Goal: Task Accomplishment & Management: Complete application form

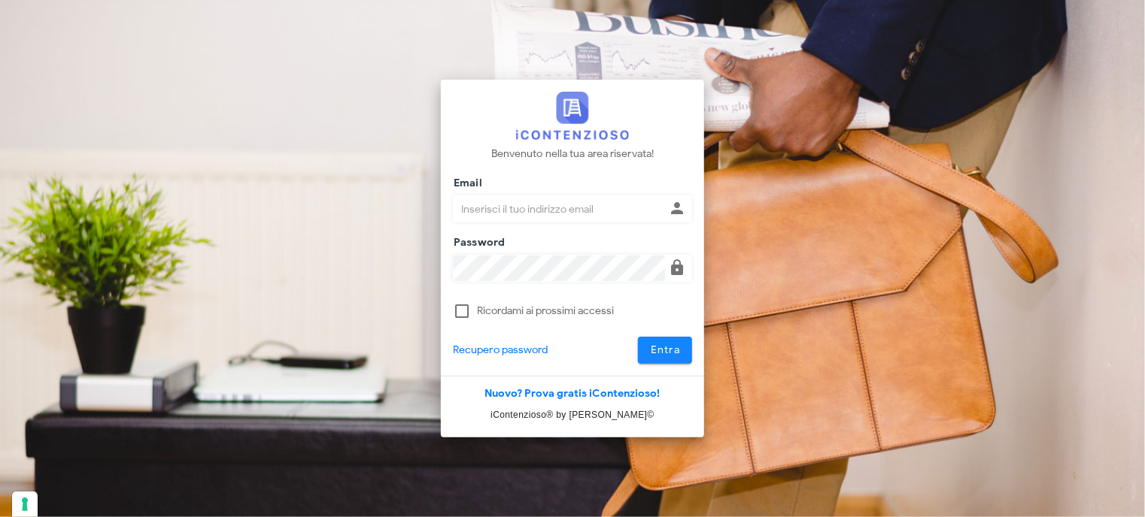
type input "avvocatobrunomaviglia@gmail.com"
click at [663, 353] on span "Entra" at bounding box center [665, 350] width 31 height 13
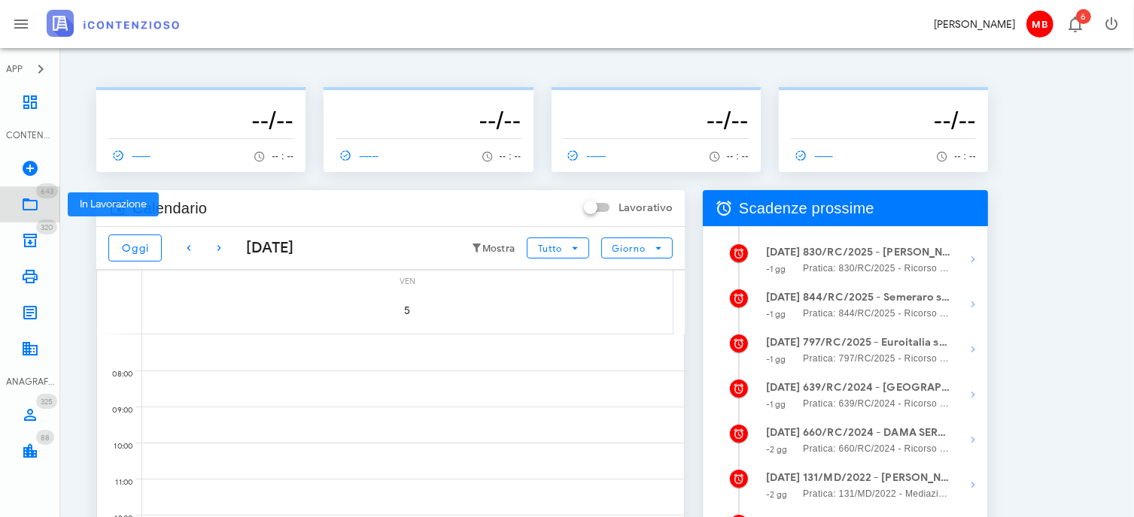
click at [33, 204] on icon at bounding box center [30, 205] width 18 height 18
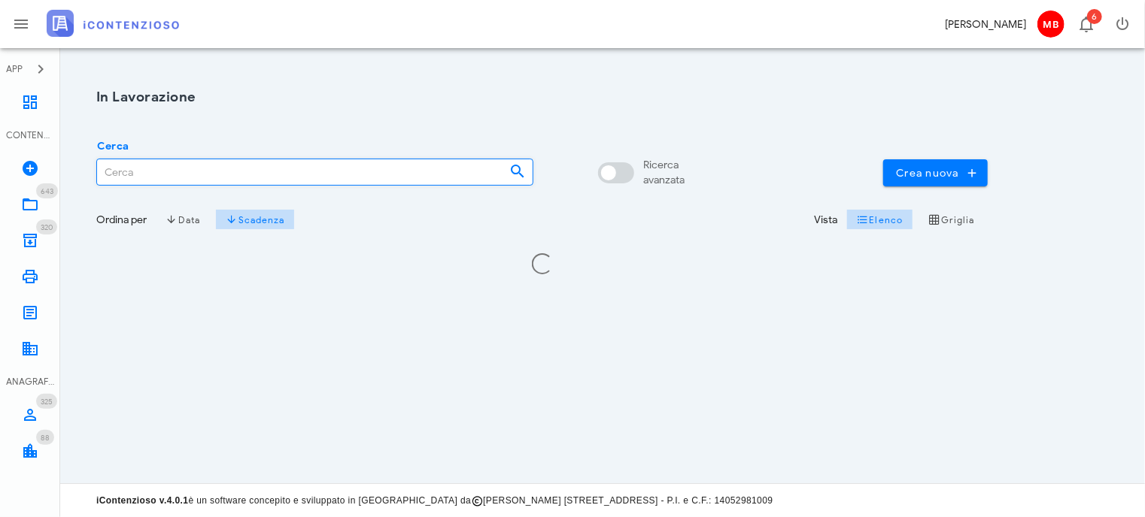
click at [253, 172] on input "Cerca" at bounding box center [297, 172] width 401 height 26
type input "p"
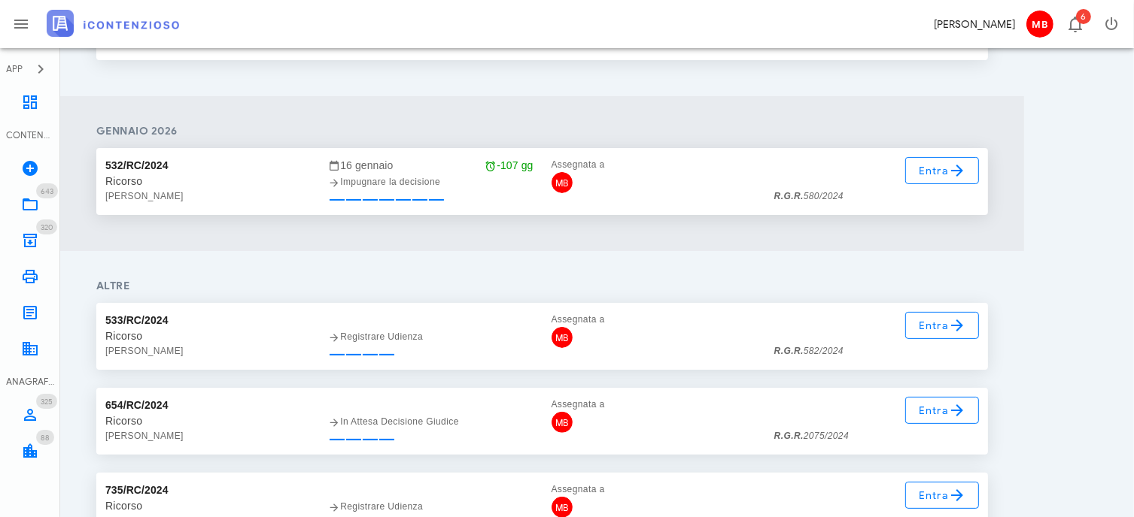
scroll to position [376, 0]
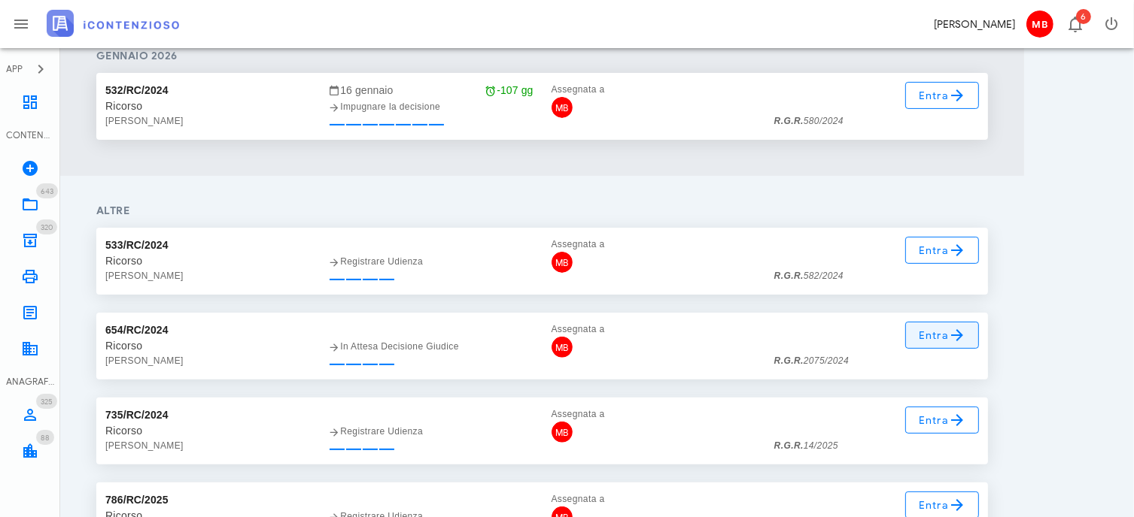
type input "federico"
click at [939, 338] on span "Entra" at bounding box center [942, 335] width 49 height 18
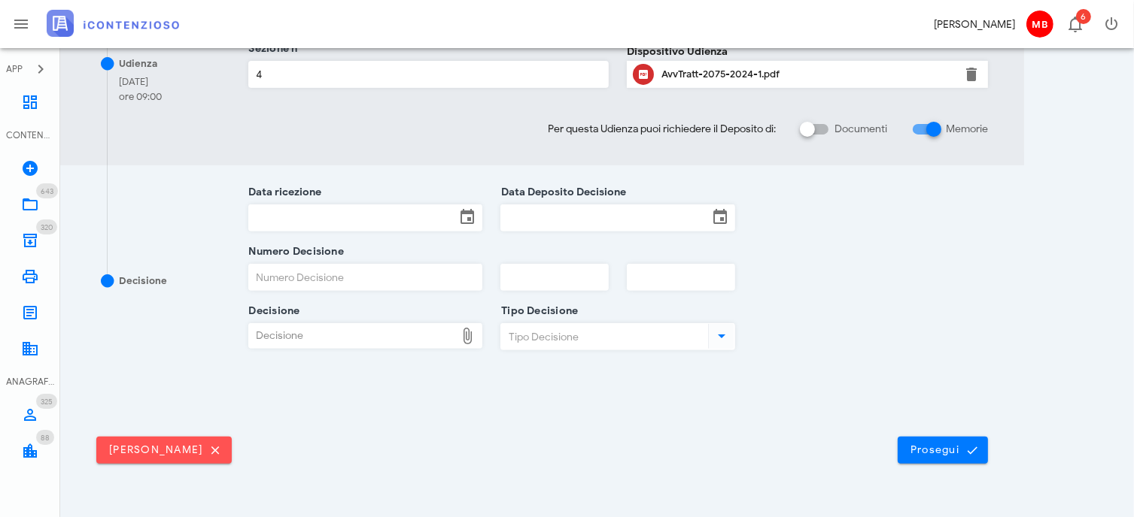
scroll to position [560, 0]
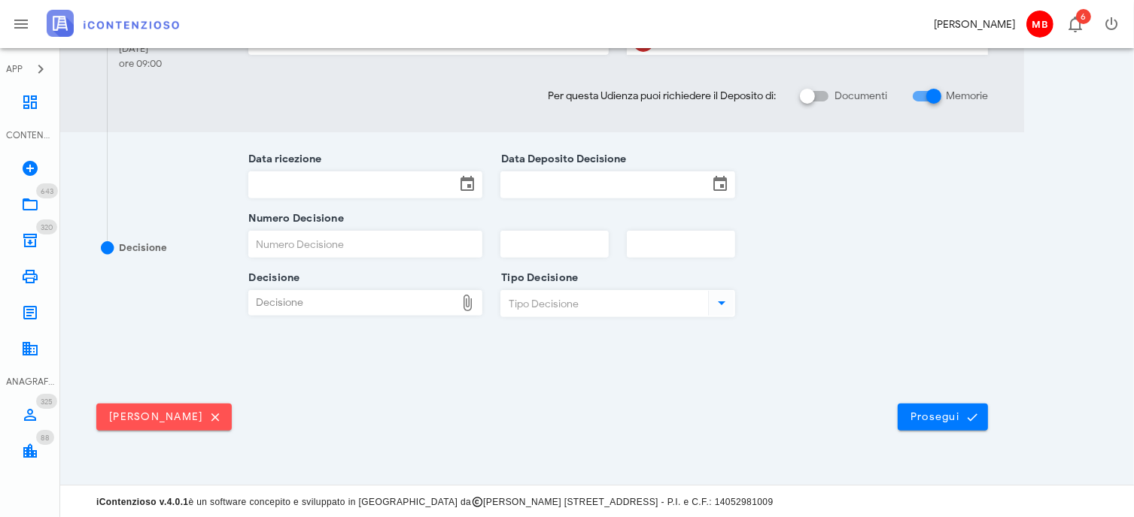
click at [358, 305] on div "Decisione" at bounding box center [352, 303] width 207 height 24
type input "C:\fakepath\Sentenza_RG_002075_2024_UD_25092025.pdf"
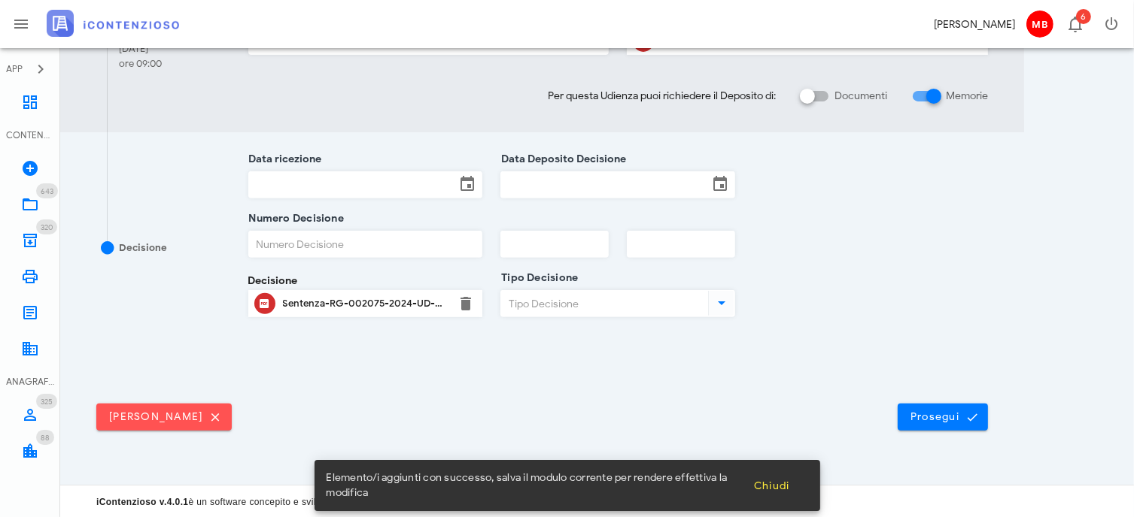
click at [556, 297] on input "Tipo Decisione" at bounding box center [603, 304] width 204 height 26
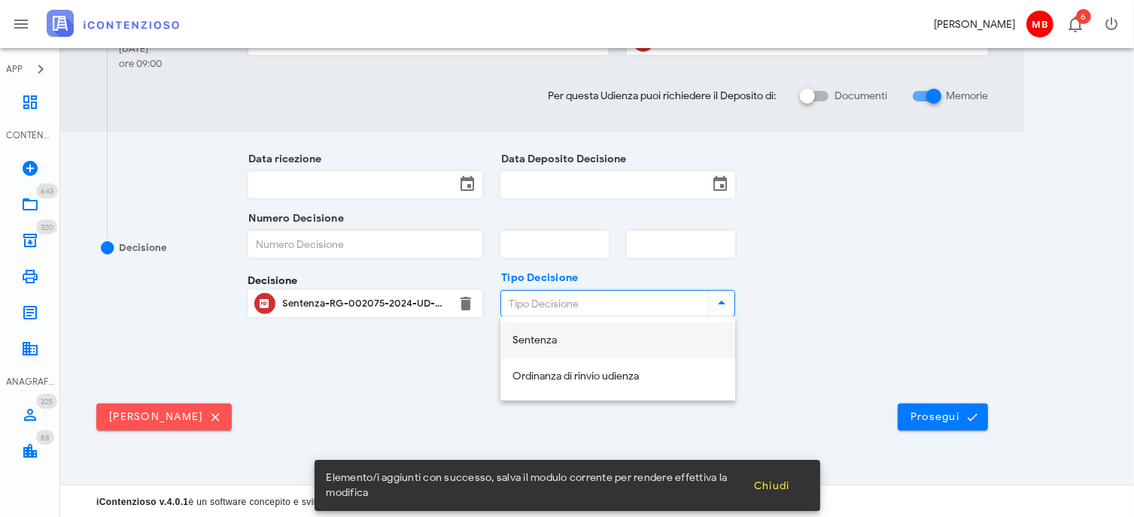
click at [575, 343] on div "Sentenza" at bounding box center [617, 341] width 211 height 13
type input "Sentenza"
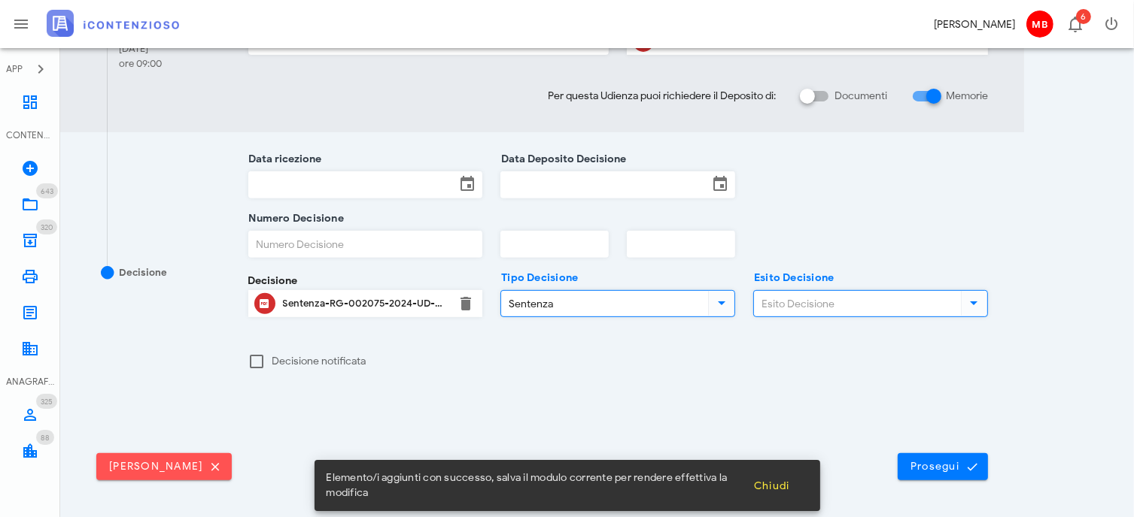
click at [815, 299] on input "Esito Decisione" at bounding box center [856, 304] width 204 height 26
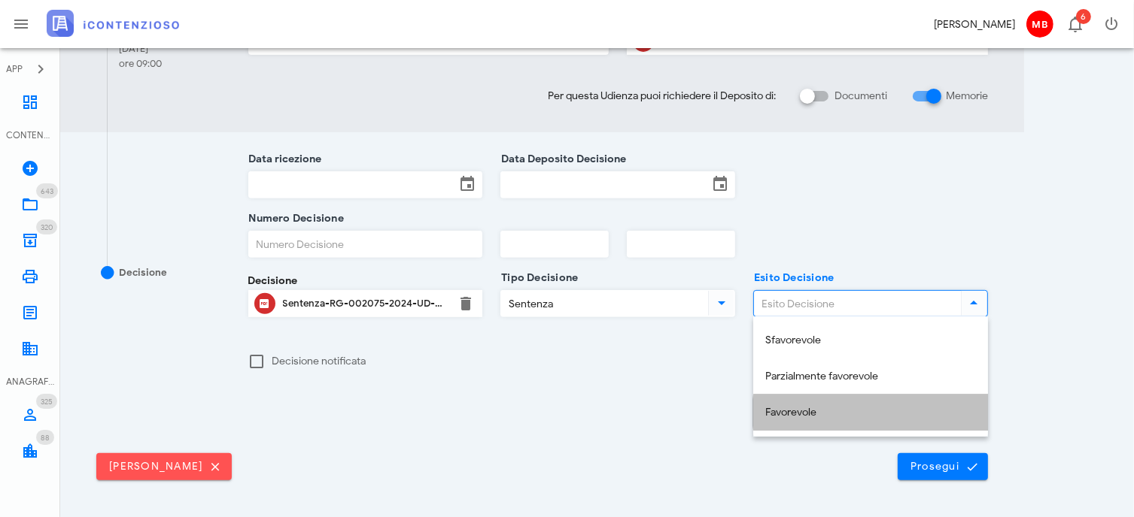
click at [829, 404] on div "Favorevole" at bounding box center [870, 413] width 211 height 31
type input "Favorevole"
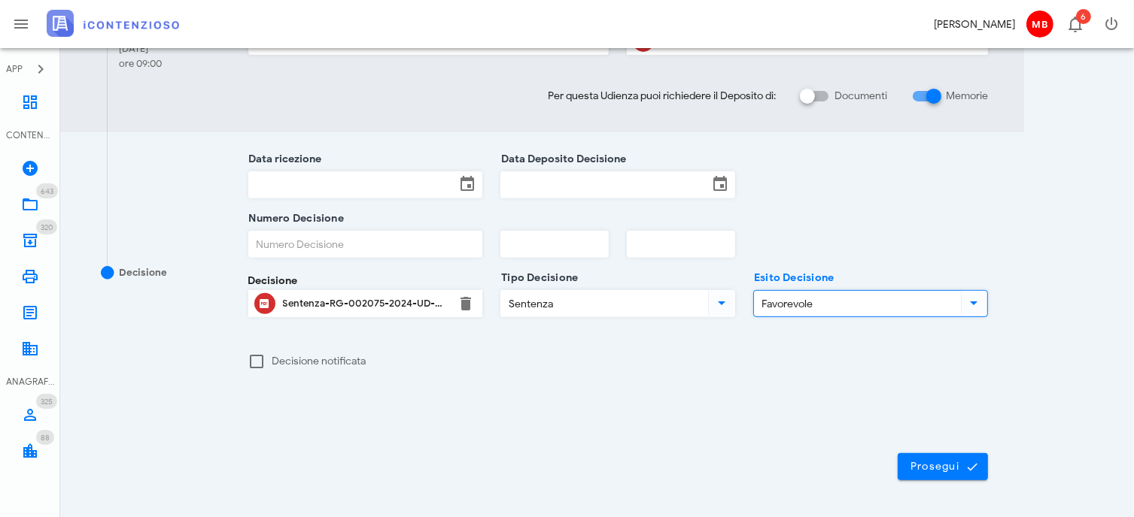
click at [361, 178] on input "Data ricezione" at bounding box center [352, 185] width 207 height 26
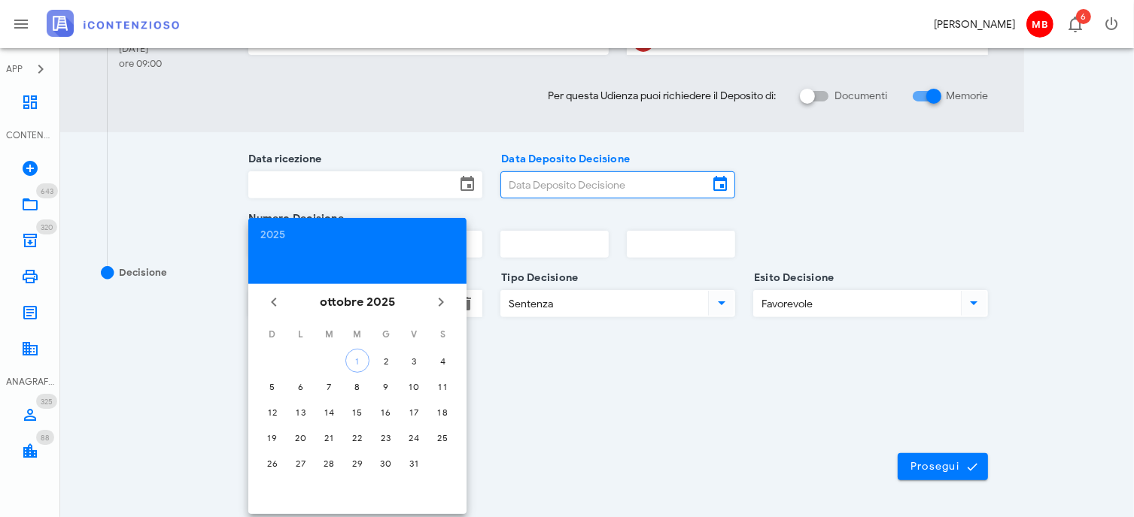
click at [517, 187] on input "Data Deposito Decisione" at bounding box center [604, 185] width 207 height 26
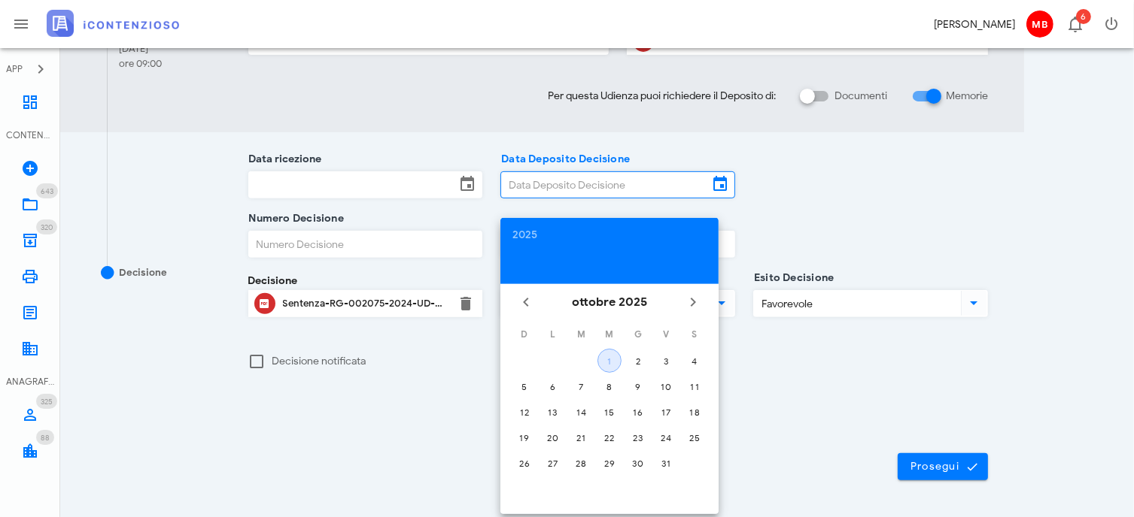
click at [609, 354] on button "1" at bounding box center [609, 361] width 24 height 24
type input "01/10/2025"
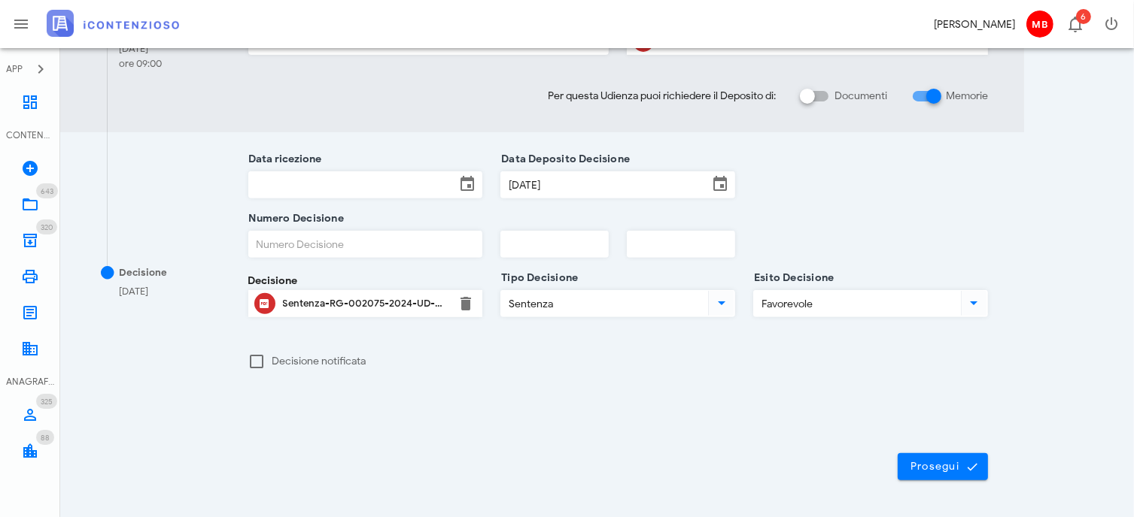
click at [374, 236] on input "Numero Decisione" at bounding box center [365, 245] width 233 height 26
type input "1724"
click at [328, 193] on input "Data ricezione" at bounding box center [352, 185] width 207 height 26
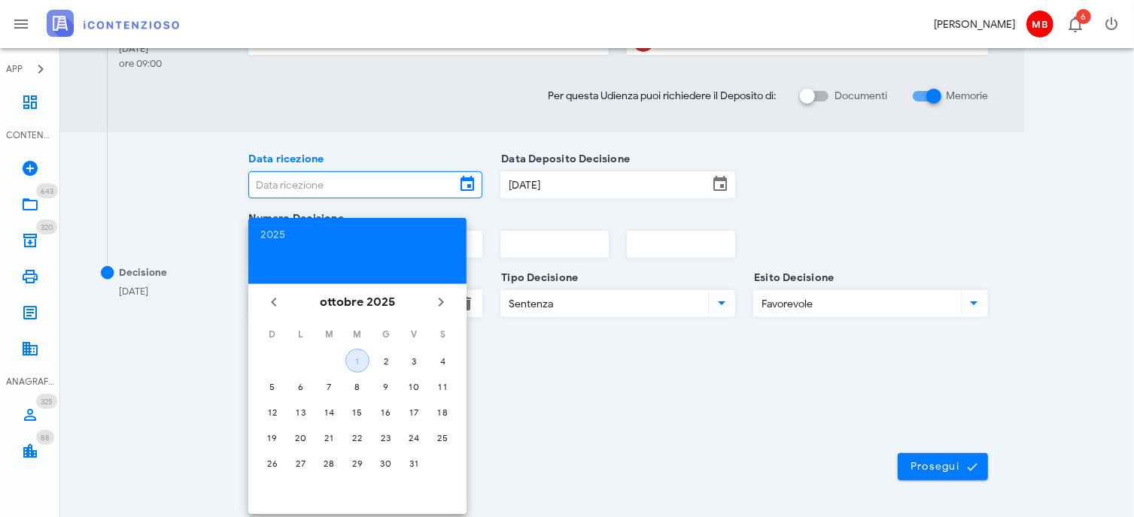
click at [352, 362] on div "1" at bounding box center [357, 361] width 23 height 11
type input "01/10/2025"
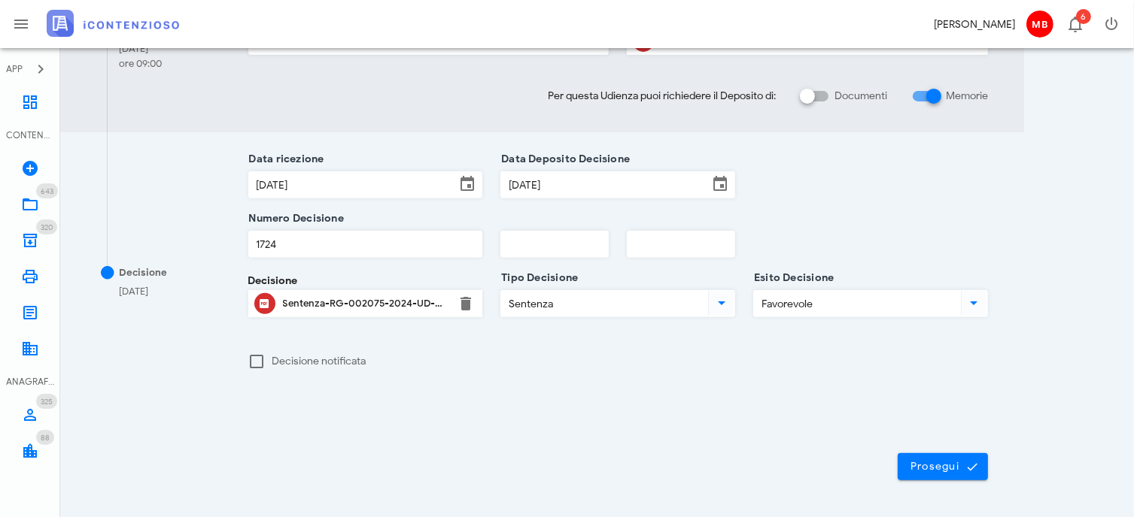
click at [514, 243] on input "text" at bounding box center [554, 245] width 107 height 26
type input "2025"
click at [939, 464] on span "Prosegui" at bounding box center [942, 467] width 66 height 14
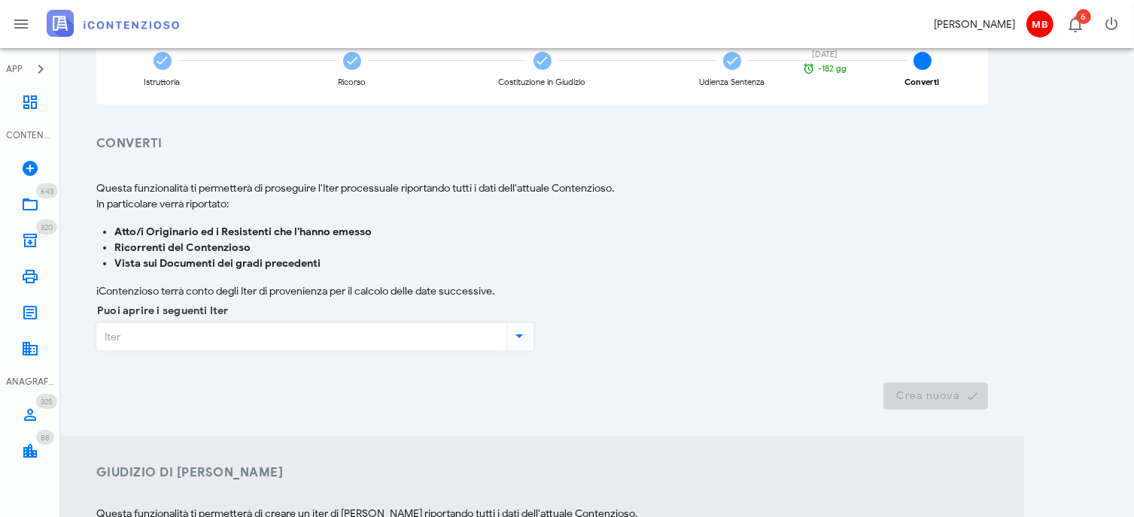
scroll to position [226, 0]
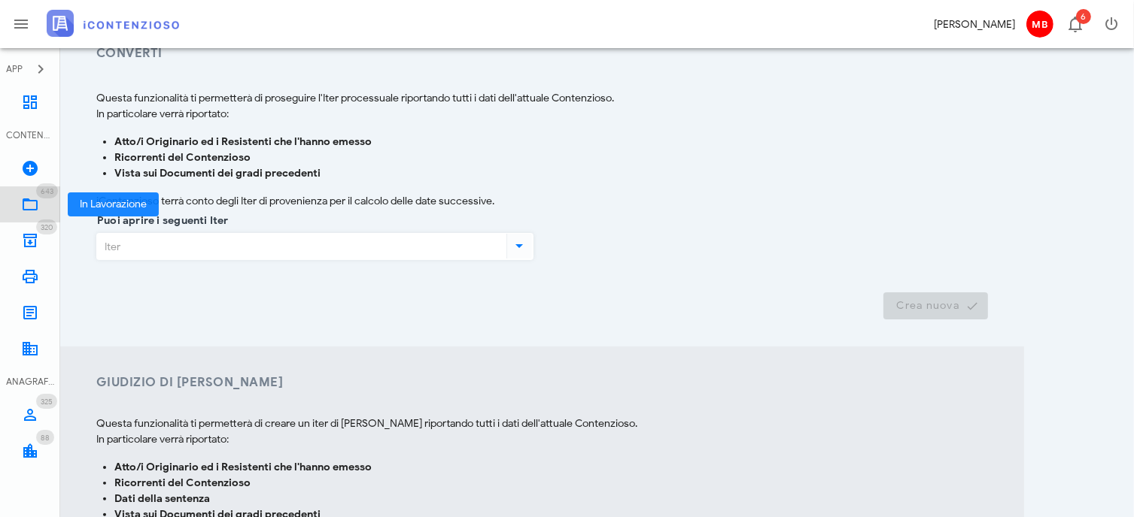
click at [40, 203] on link "643 In Lavorazione 643" at bounding box center [30, 205] width 60 height 36
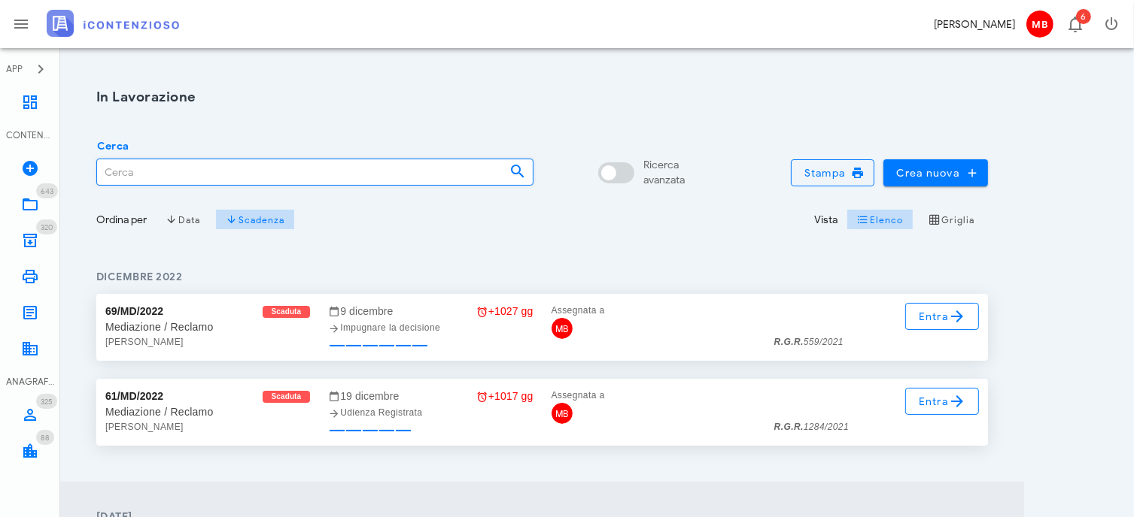
click at [165, 177] on input "Cerca" at bounding box center [297, 172] width 401 height 26
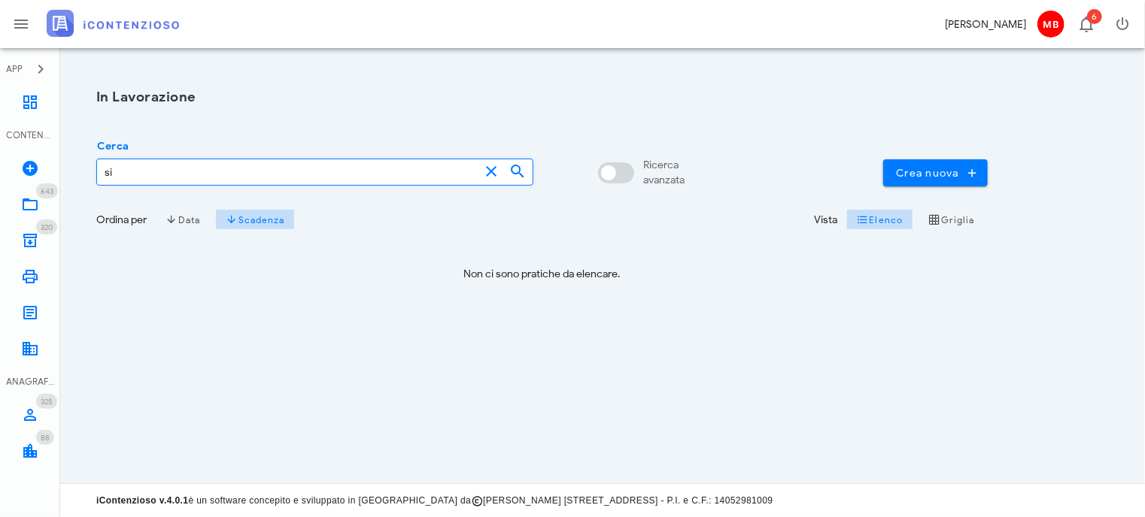
type input "s"
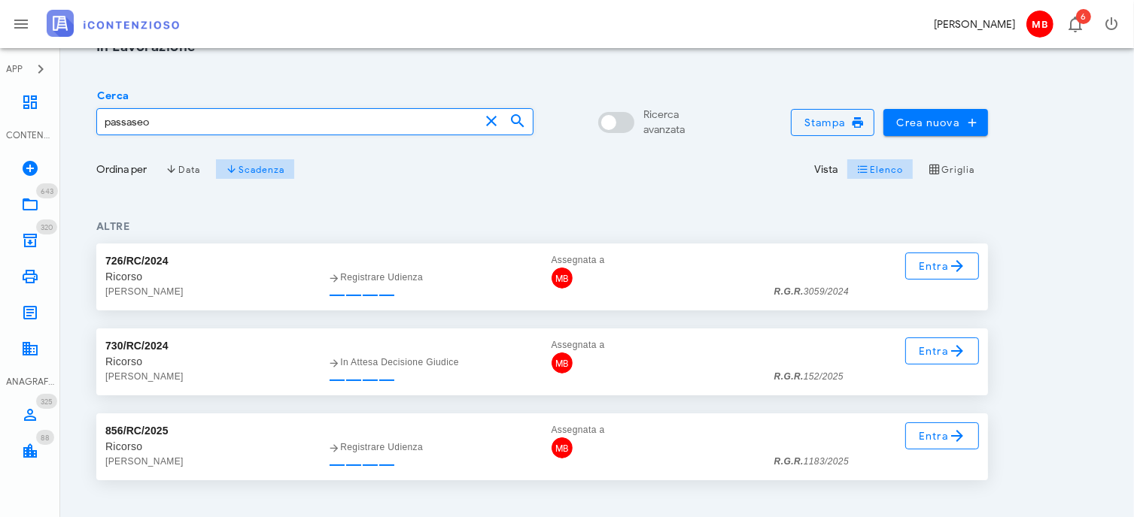
scroll to position [110, 0]
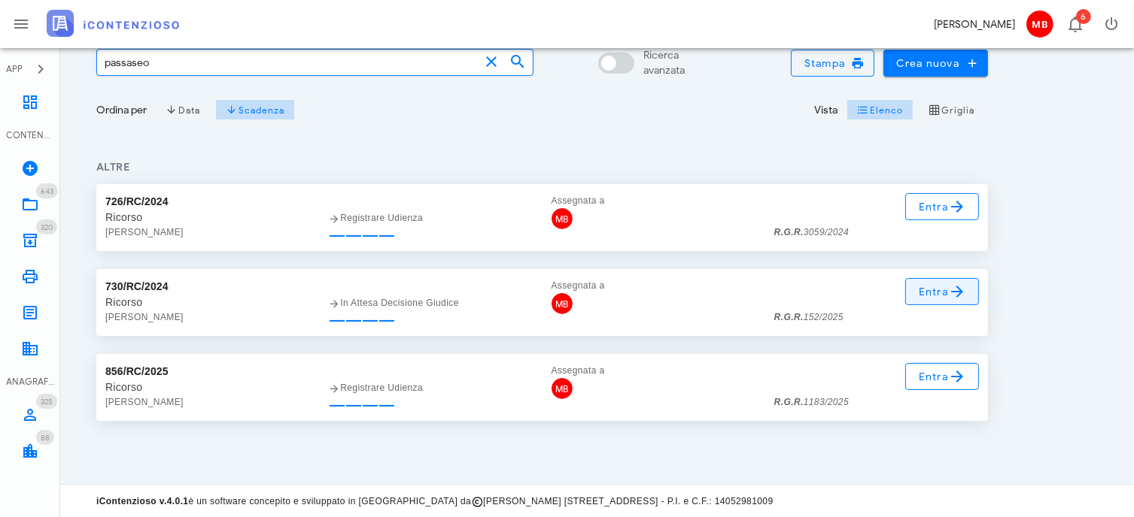
type input "passaseo"
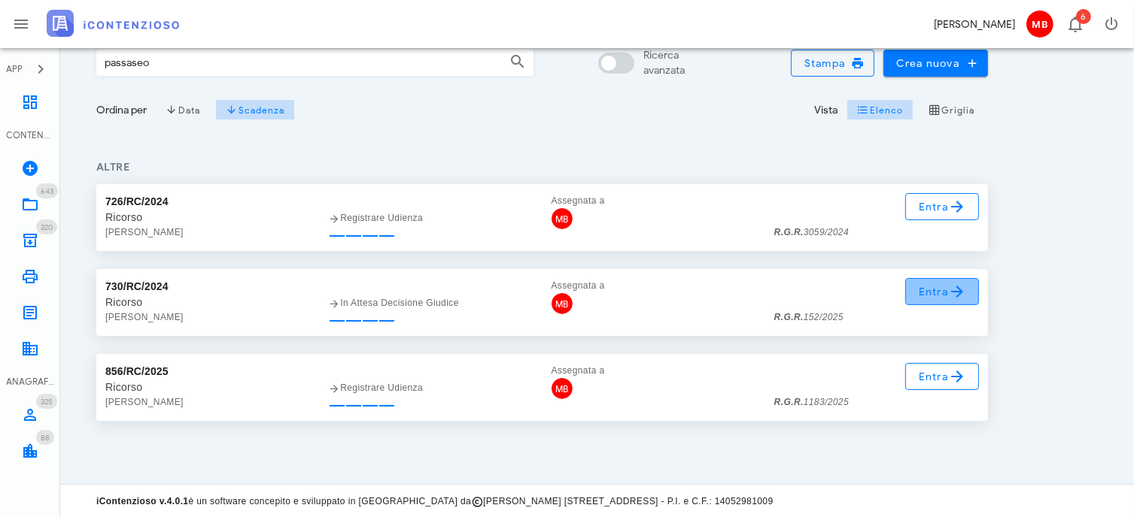
click at [935, 291] on span "Entra" at bounding box center [942, 292] width 49 height 18
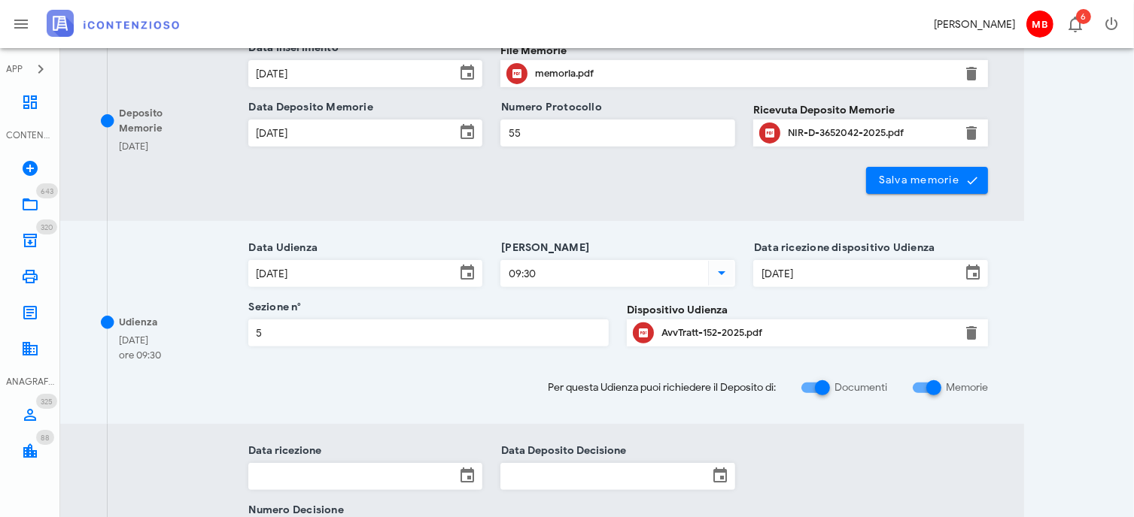
scroll to position [759, 0]
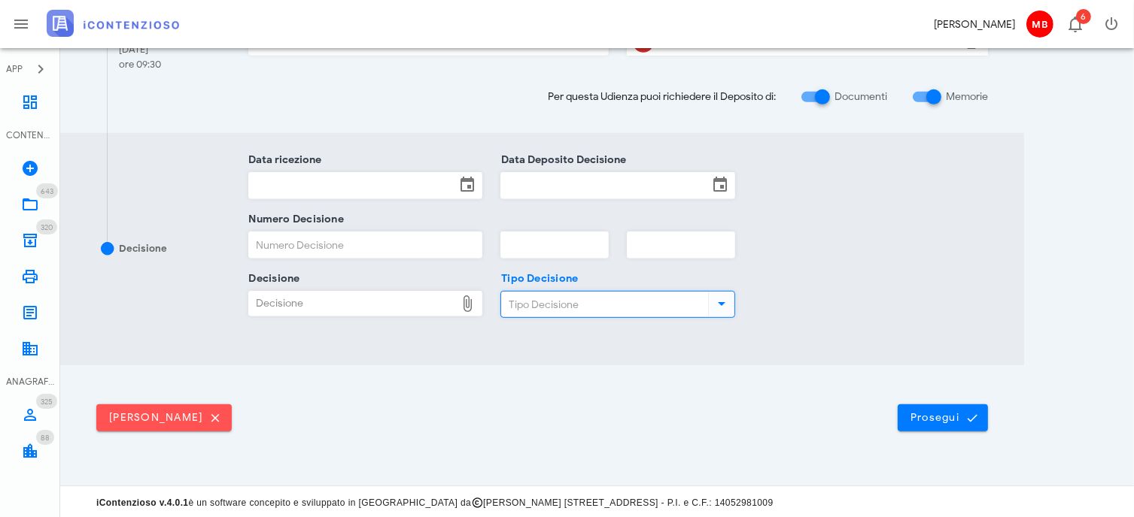
click at [556, 299] on input "Tipo Decisione" at bounding box center [603, 305] width 204 height 26
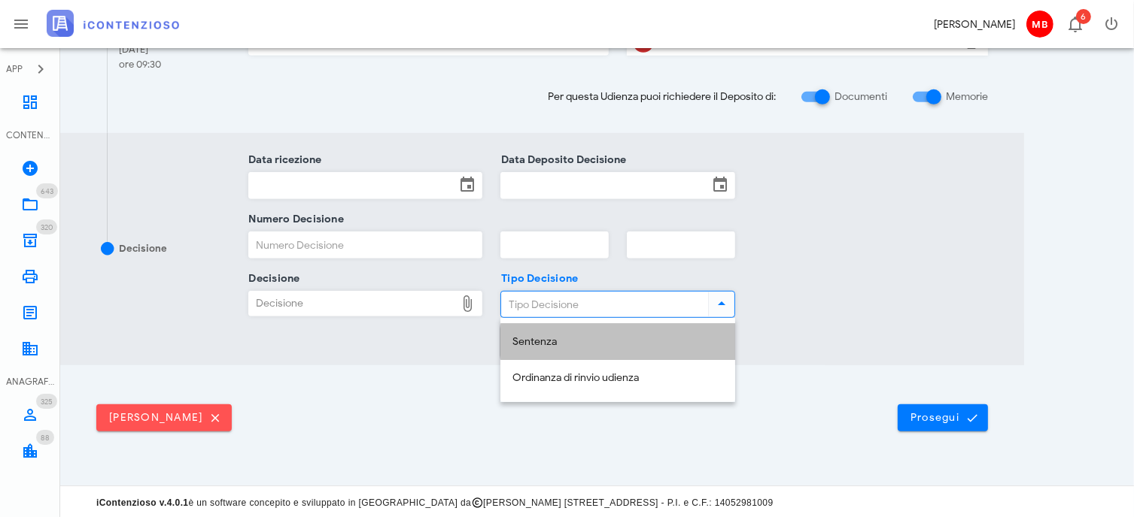
click at [540, 344] on div "Sentenza" at bounding box center [617, 342] width 211 height 13
type input "Sentenza"
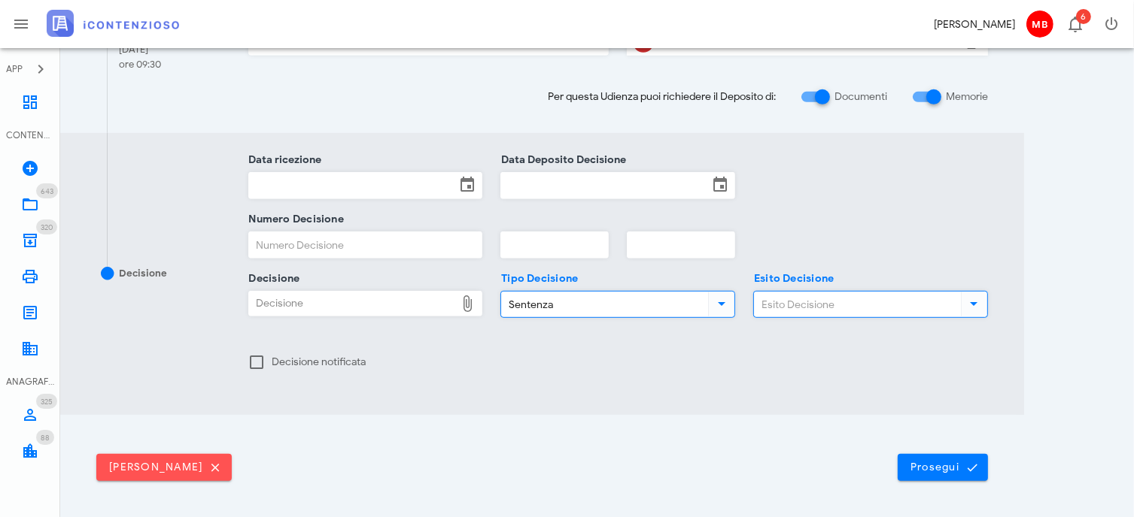
click at [833, 300] on input "Esito Decisione" at bounding box center [856, 305] width 204 height 26
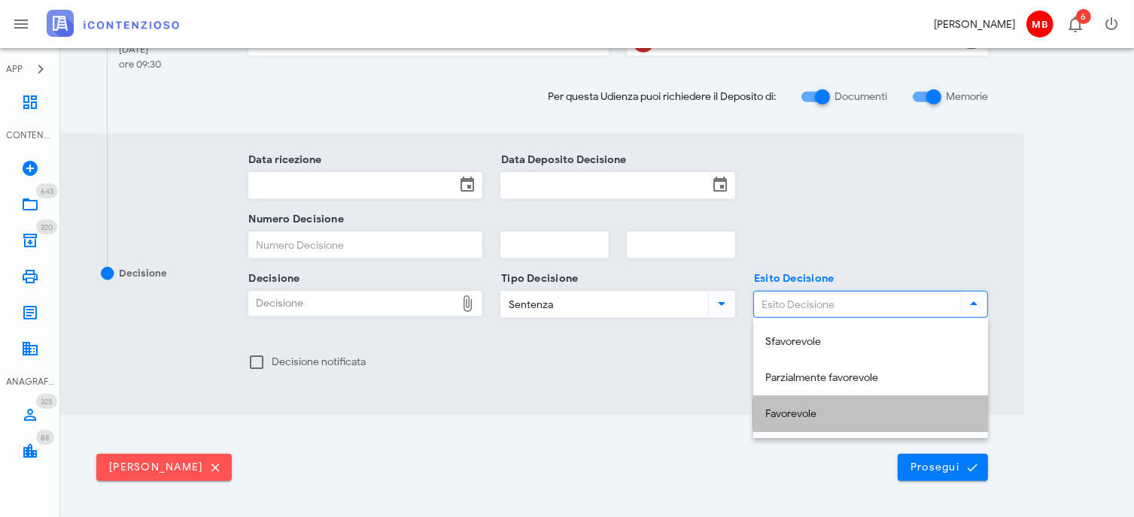
drag, startPoint x: 802, startPoint y: 414, endPoint x: 672, endPoint y: 378, distance: 135.0
click at [797, 413] on div "Favorevole" at bounding box center [870, 414] width 211 height 13
type input "Favorevole"
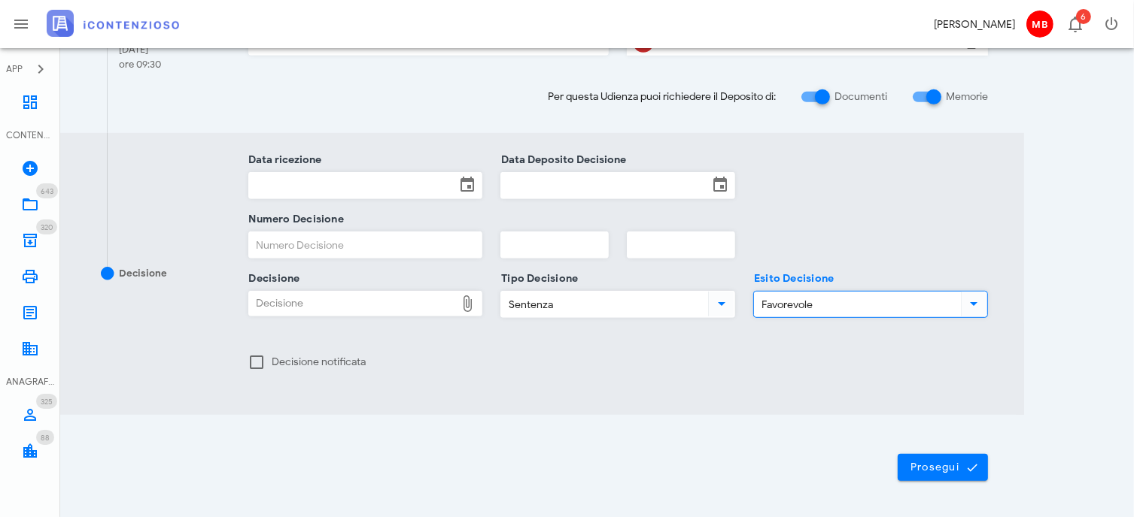
click at [375, 311] on div "Decisione" at bounding box center [352, 304] width 207 height 24
type input "C:\fakepath\CGT LECCE 1706_2025.pdf"
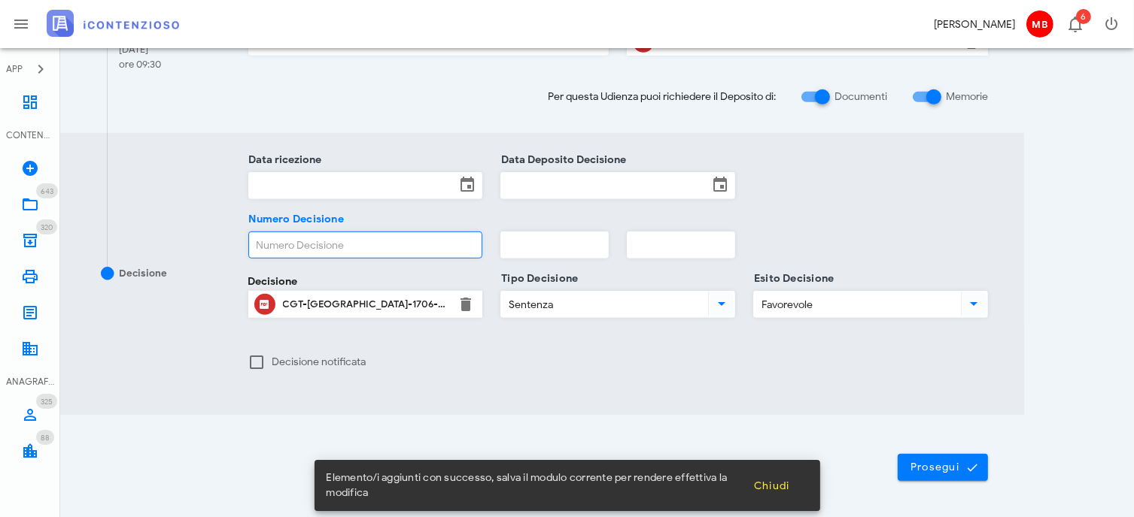
click at [326, 244] on input "Numero Decisione" at bounding box center [365, 245] width 233 height 26
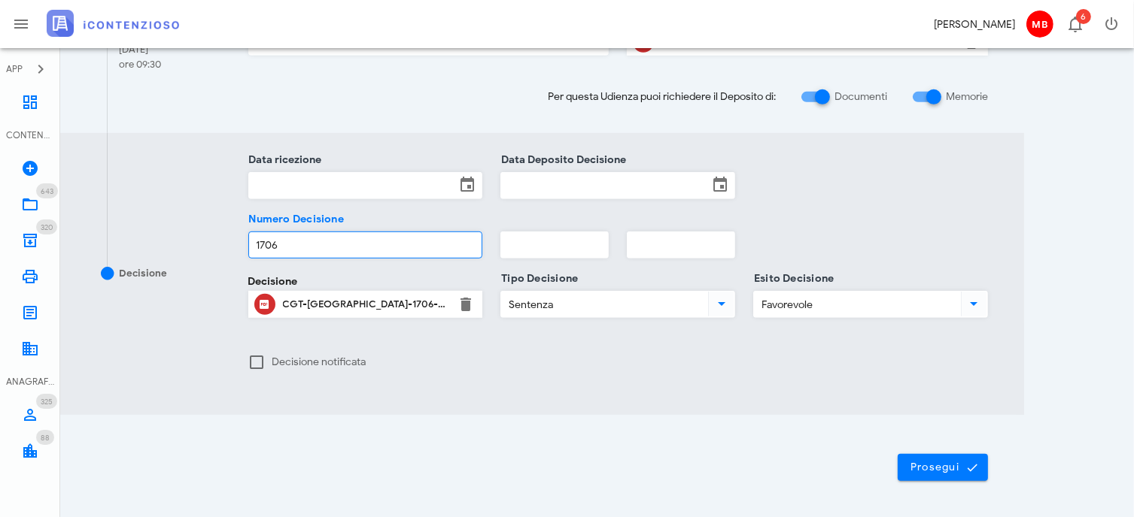
type input "1706"
click at [530, 240] on input "text" at bounding box center [554, 245] width 107 height 26
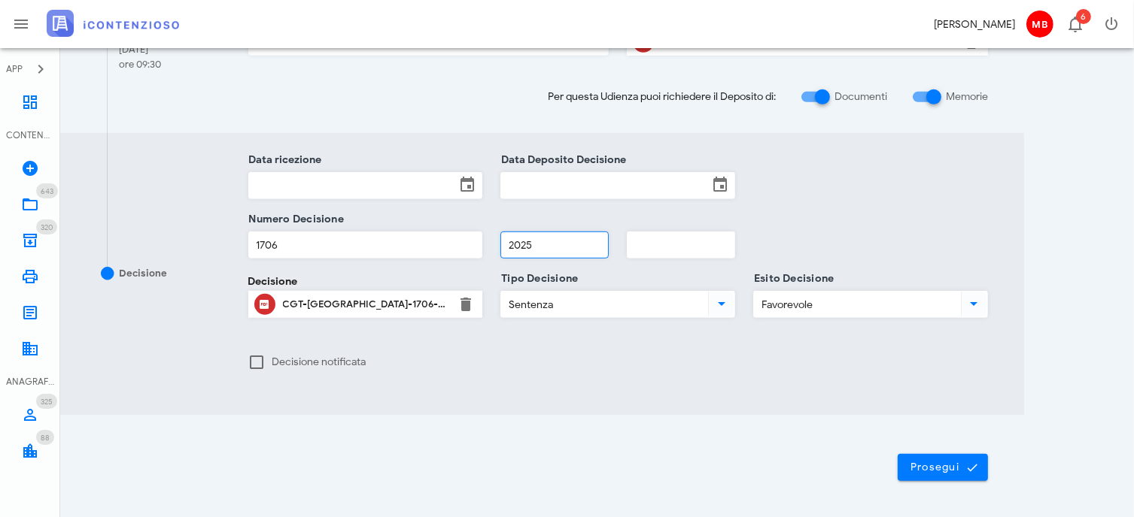
type input "2025"
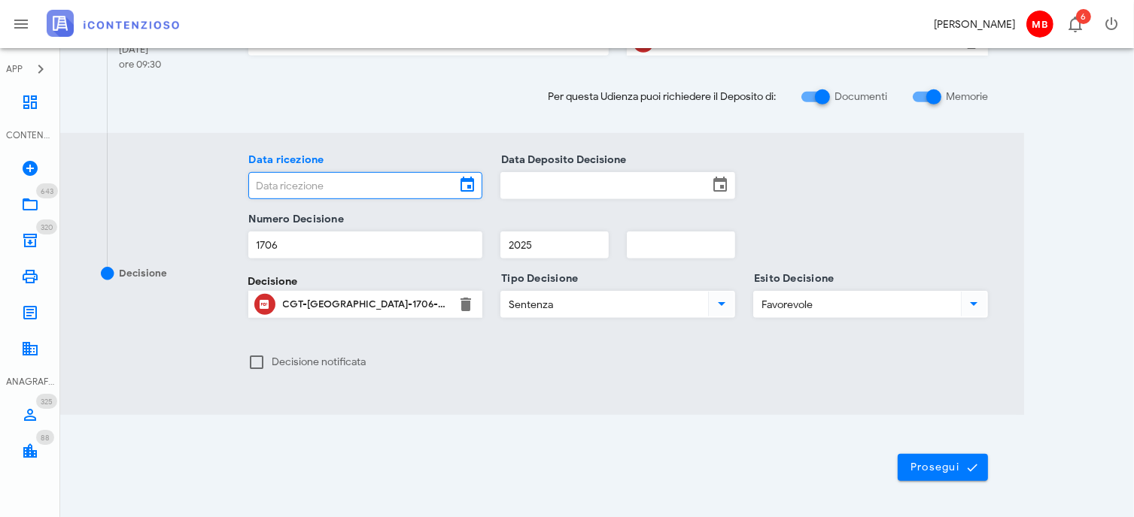
click at [351, 191] on input "Data ricezione" at bounding box center [352, 186] width 207 height 26
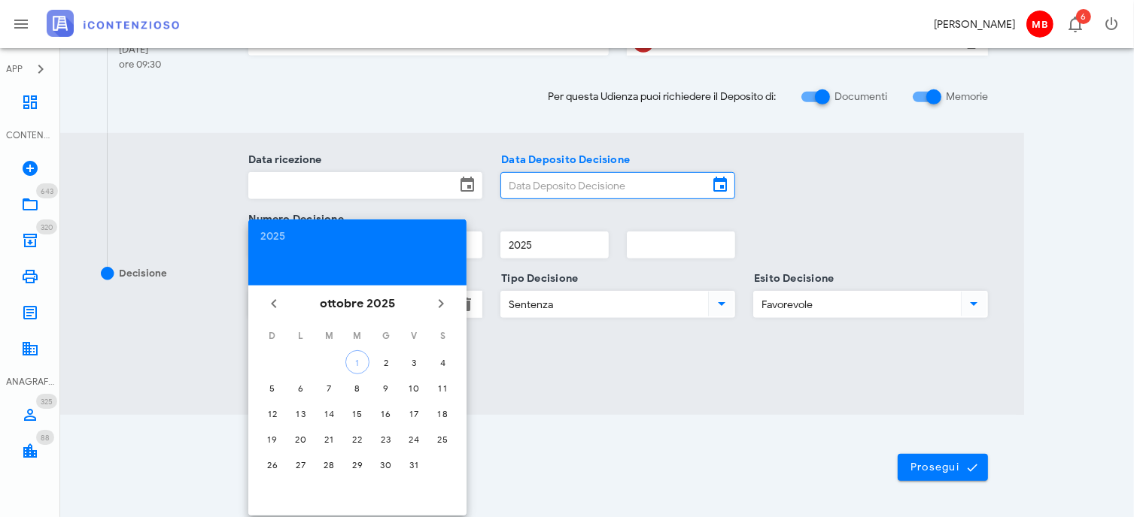
click at [526, 189] on input "Data Deposito Decisione" at bounding box center [604, 186] width 207 height 26
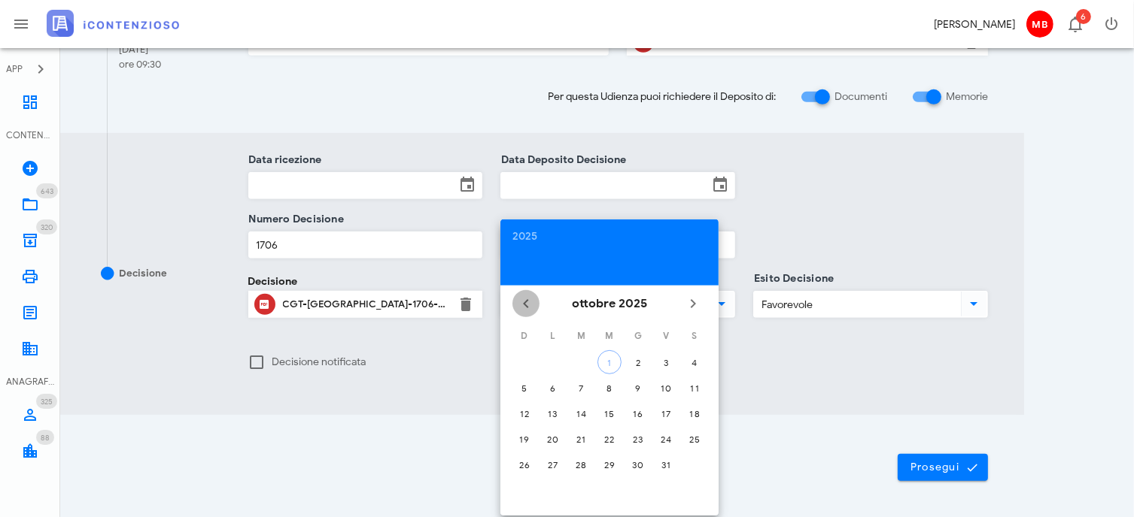
click at [527, 299] on icon "Il mese scorso" at bounding box center [526, 304] width 18 height 18
drag, startPoint x: 554, startPoint y: 459, endPoint x: 466, endPoint y: 343, distance: 145.0
click at [554, 460] on div "29" at bounding box center [553, 465] width 24 height 11
type input "29/09/2025"
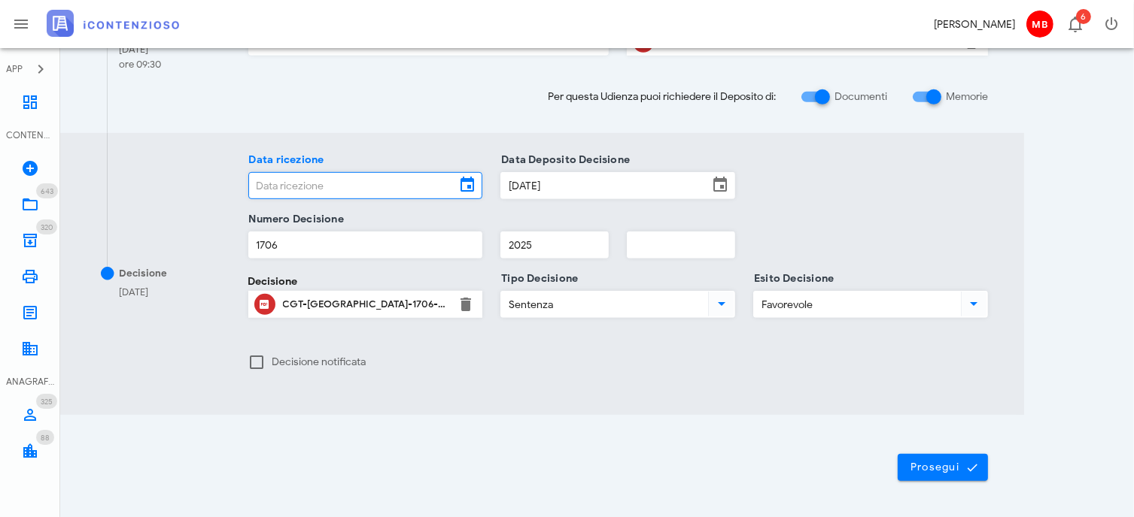
click at [345, 187] on input "Data ricezione" at bounding box center [352, 186] width 207 height 26
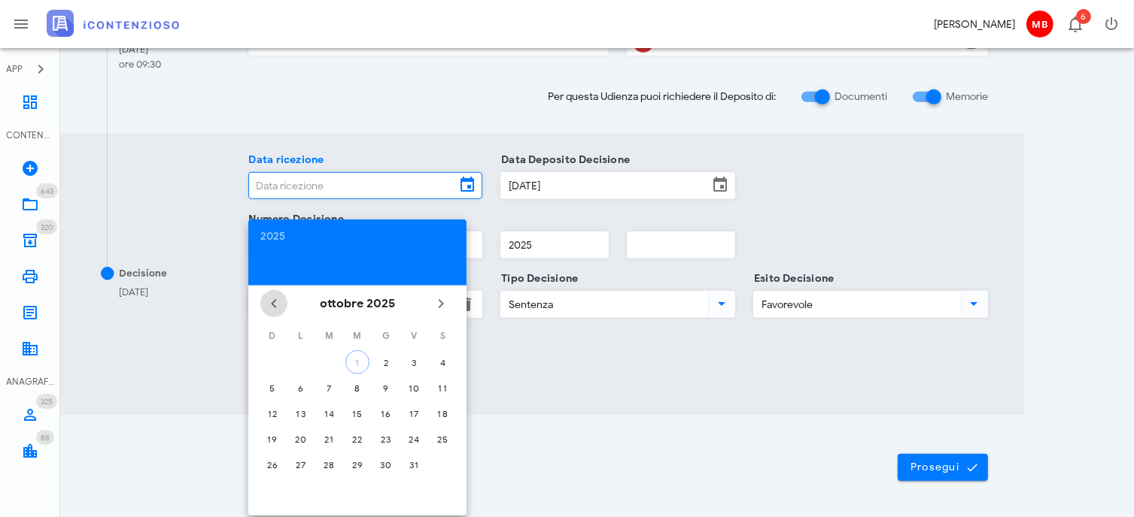
click at [270, 301] on icon "Il mese scorso" at bounding box center [274, 304] width 18 height 18
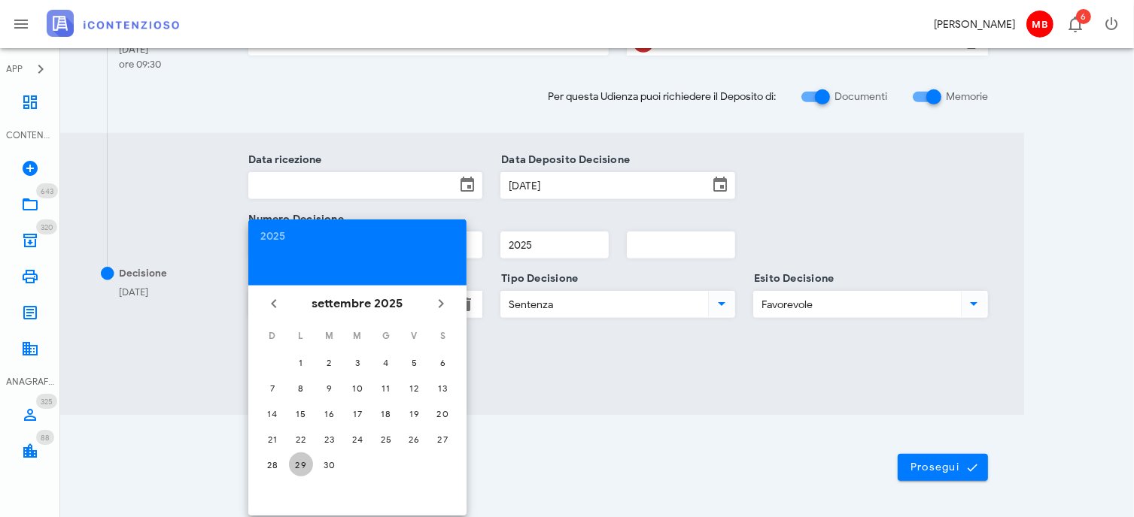
click at [304, 463] on div "29" at bounding box center [301, 465] width 24 height 11
type input "29/09/2025"
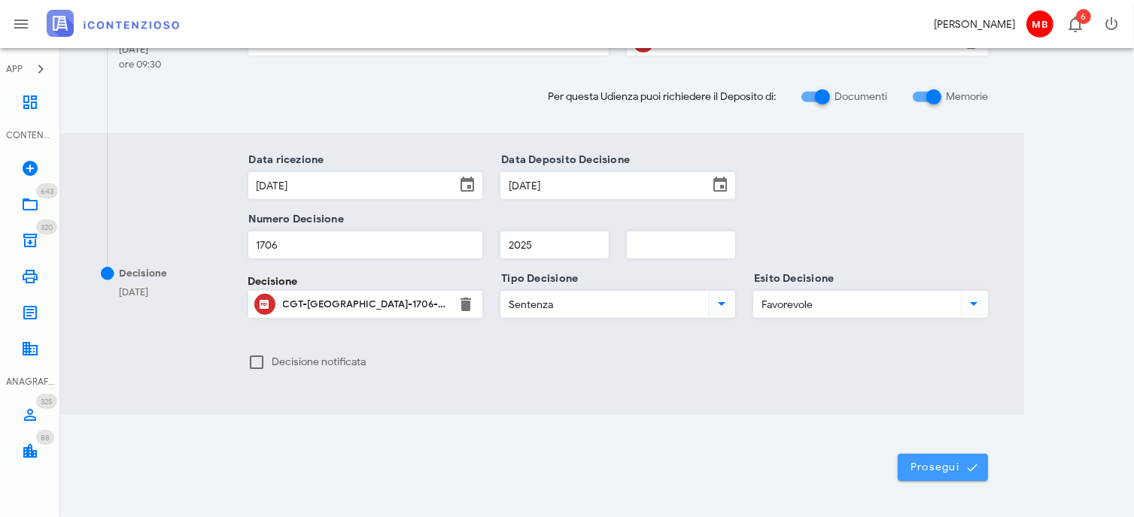
click at [915, 475] on button "Prosegui" at bounding box center [942, 467] width 90 height 27
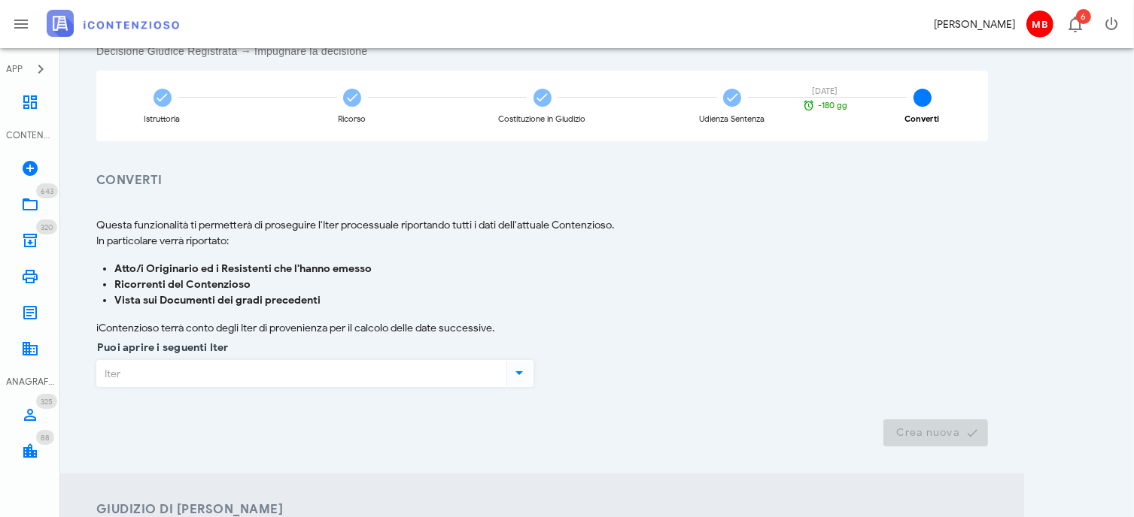
scroll to position [226, 0]
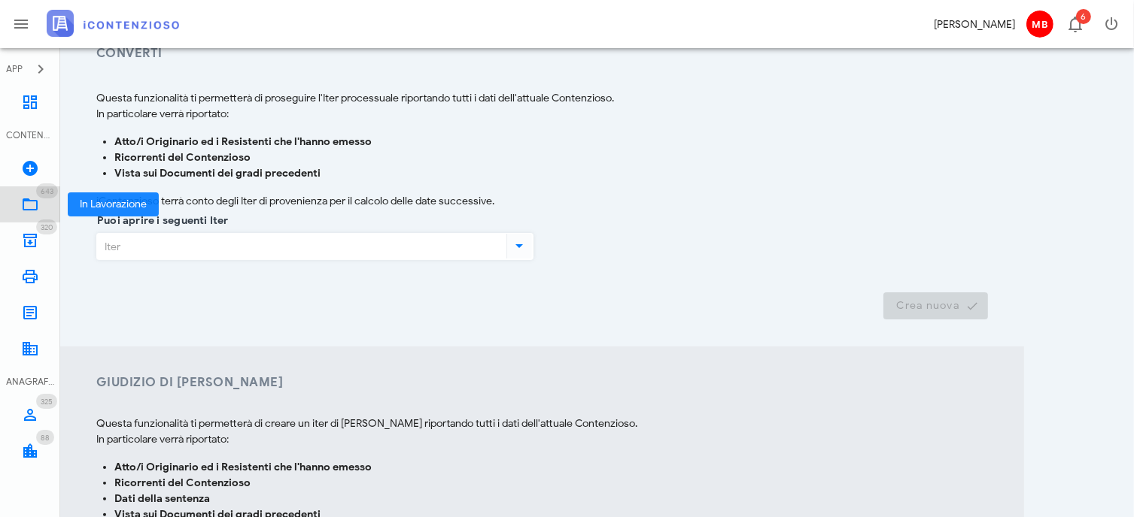
click at [37, 201] on icon at bounding box center [30, 205] width 18 height 18
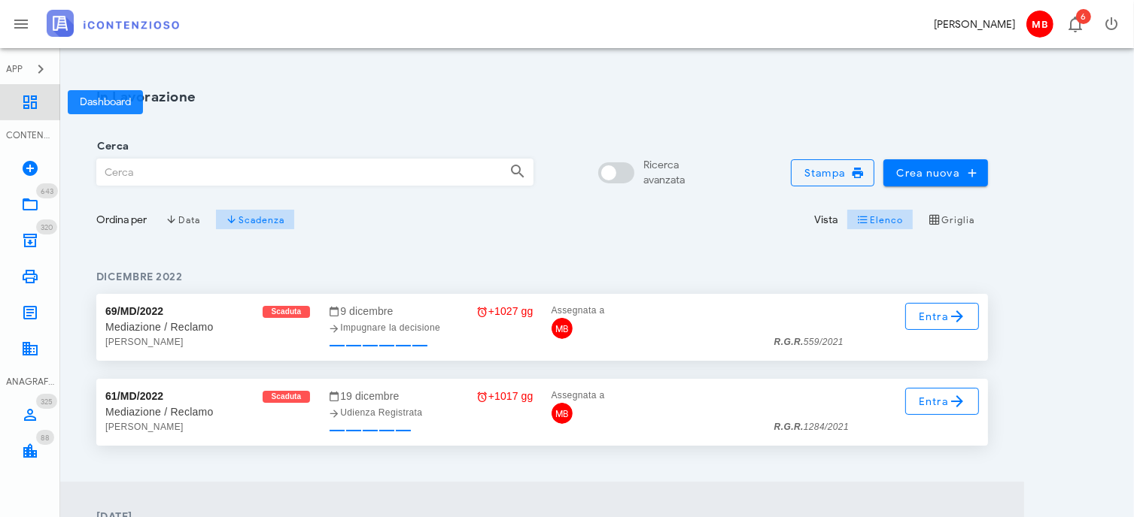
click at [32, 99] on icon at bounding box center [30, 102] width 18 height 18
